Goal: Ask a question: Seek information or help from site administrators or community

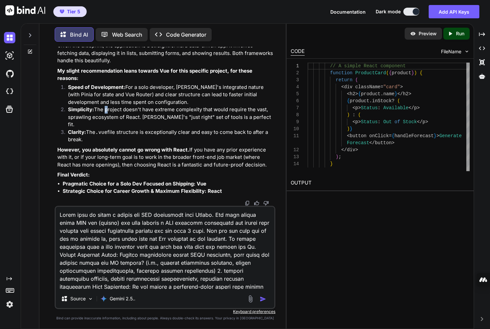
scroll to position [48, 0]
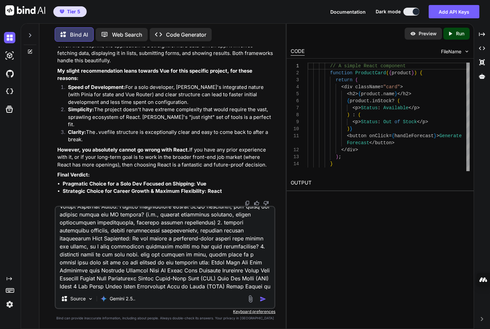
click at [31, 49] on icon at bounding box center [29, 51] width 5 height 5
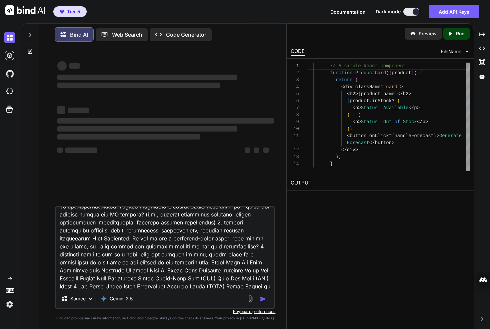
type textarea "x"
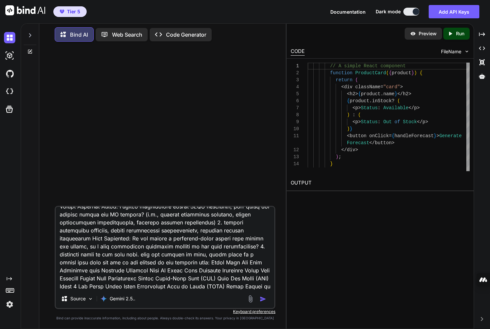
click at [99, 273] on textarea at bounding box center [165, 248] width 219 height 83
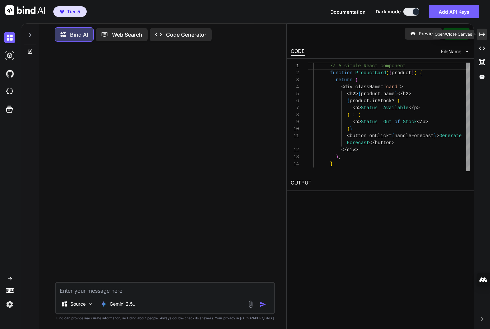
click at [479, 32] on icon at bounding box center [482, 34] width 6 height 4
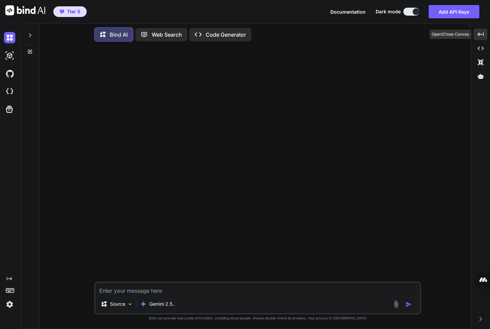
click at [477, 38] on div "Created with Pixso." at bounding box center [481, 34] width 14 height 11
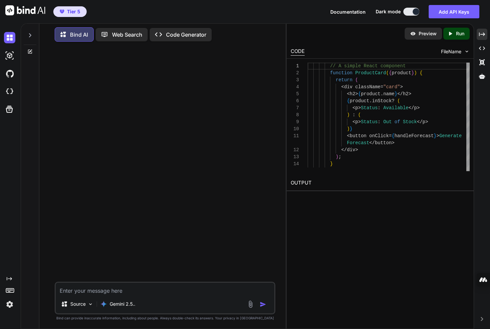
click at [460, 33] on p "Run" at bounding box center [460, 33] width 8 height 7
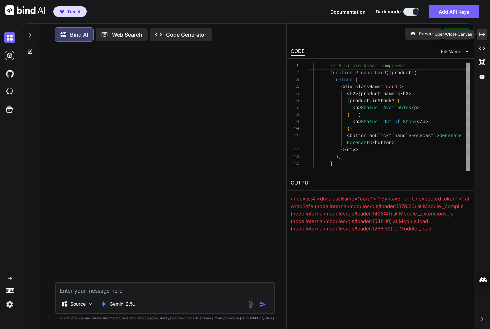
click at [484, 33] on icon "Created with Pixso." at bounding box center [482, 34] width 6 height 6
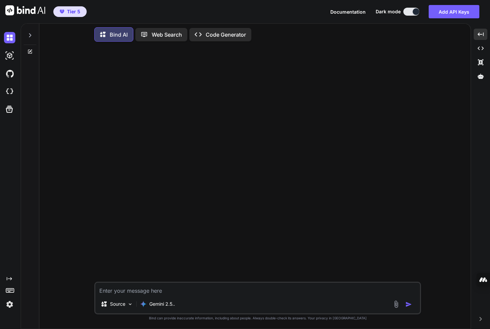
click at [176, 286] on textarea at bounding box center [257, 289] width 325 height 12
type textarea "H"
type textarea "help teach me how to vibe code an app, integrating ai"
